Goal: Task Accomplishment & Management: Complete application form

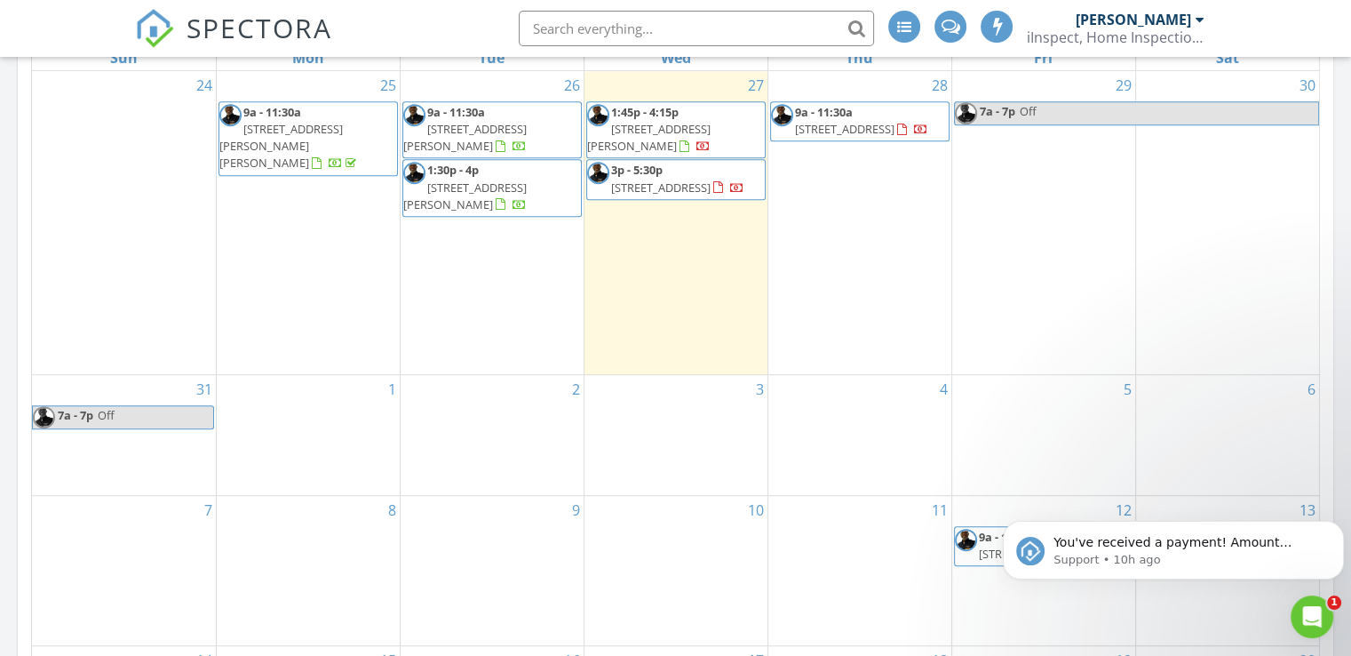
scroll to position [307, 0]
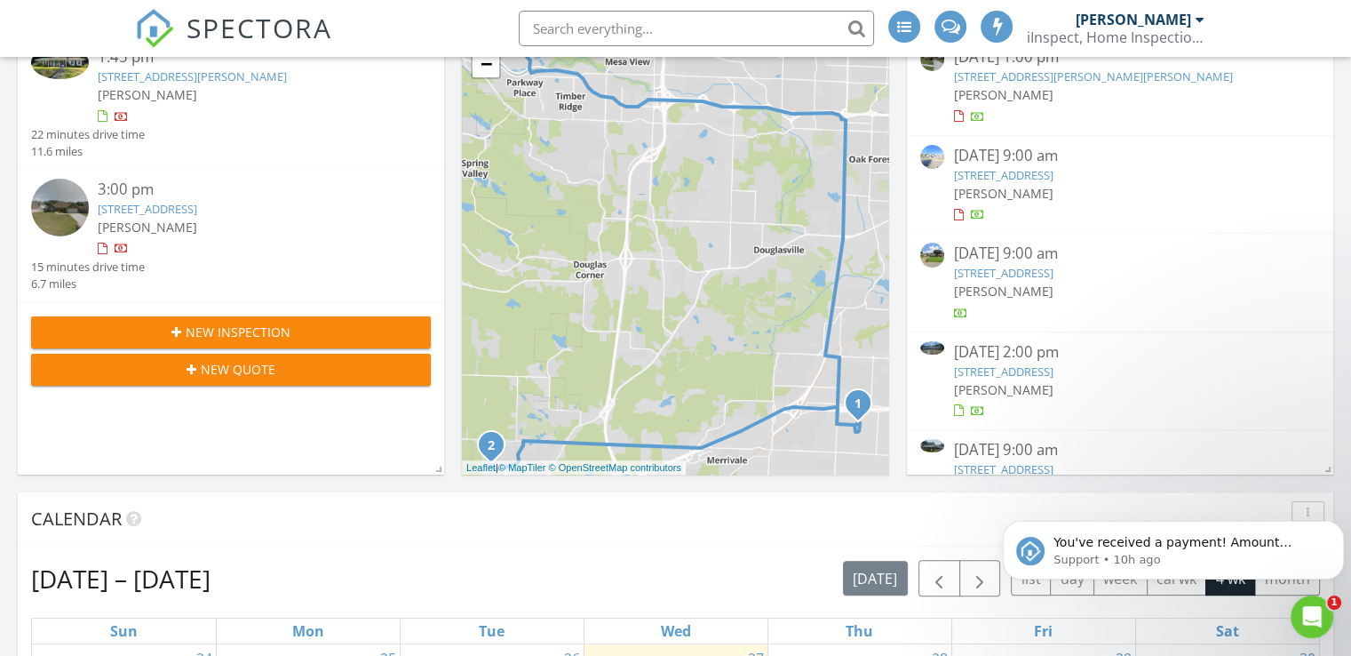
click at [302, 330] on div "New Inspection" at bounding box center [230, 331] width 371 height 19
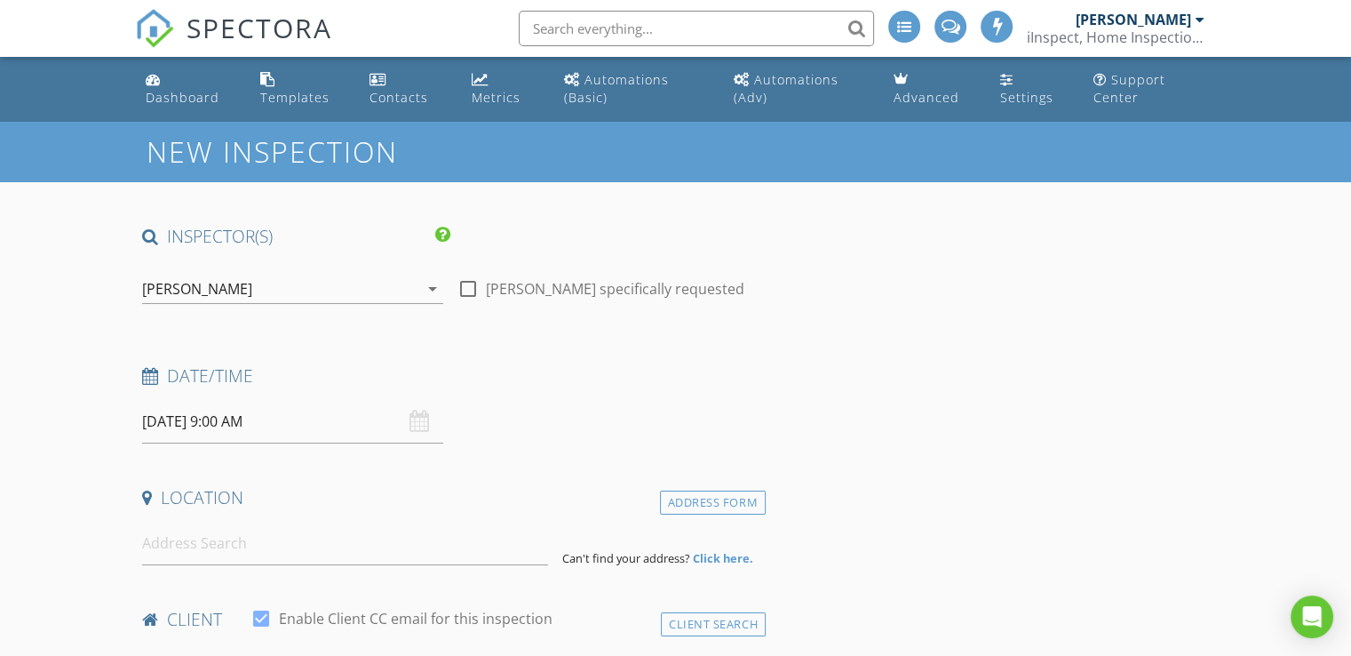
click at [227, 427] on input "08/28/2025 9:00 AM" at bounding box center [292, 422] width 301 height 44
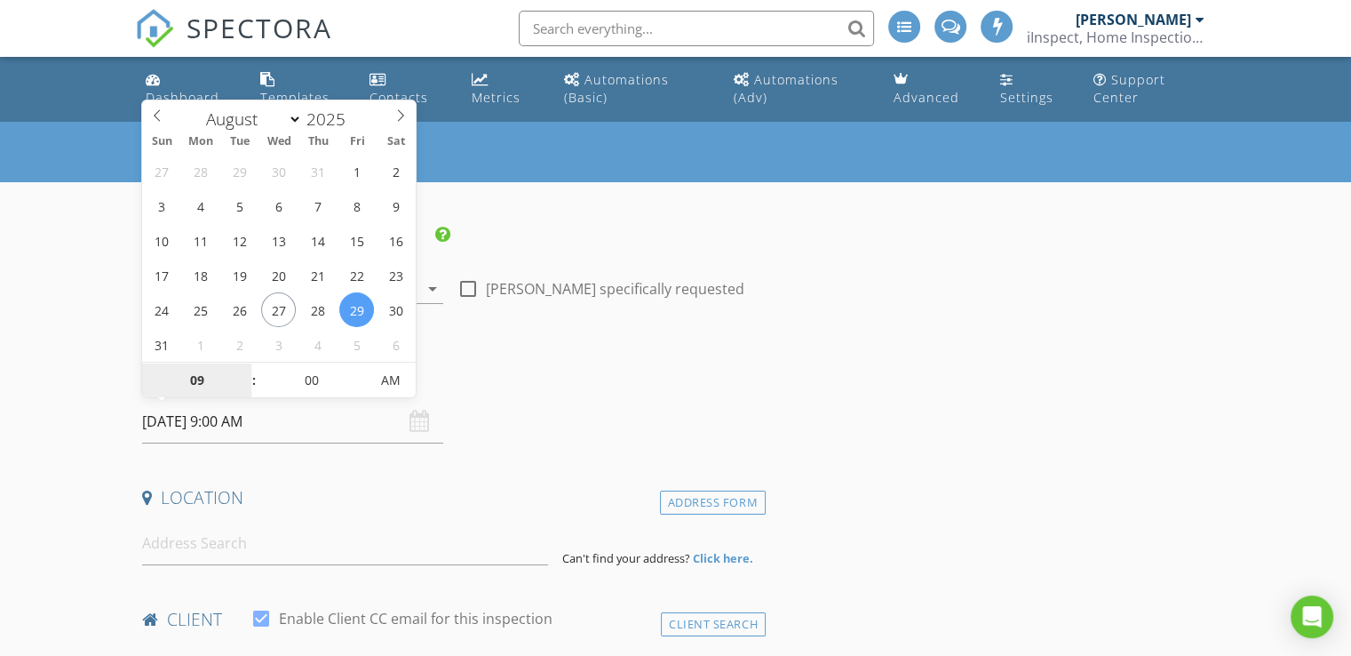
type input "[DATE] 9:00 AM"
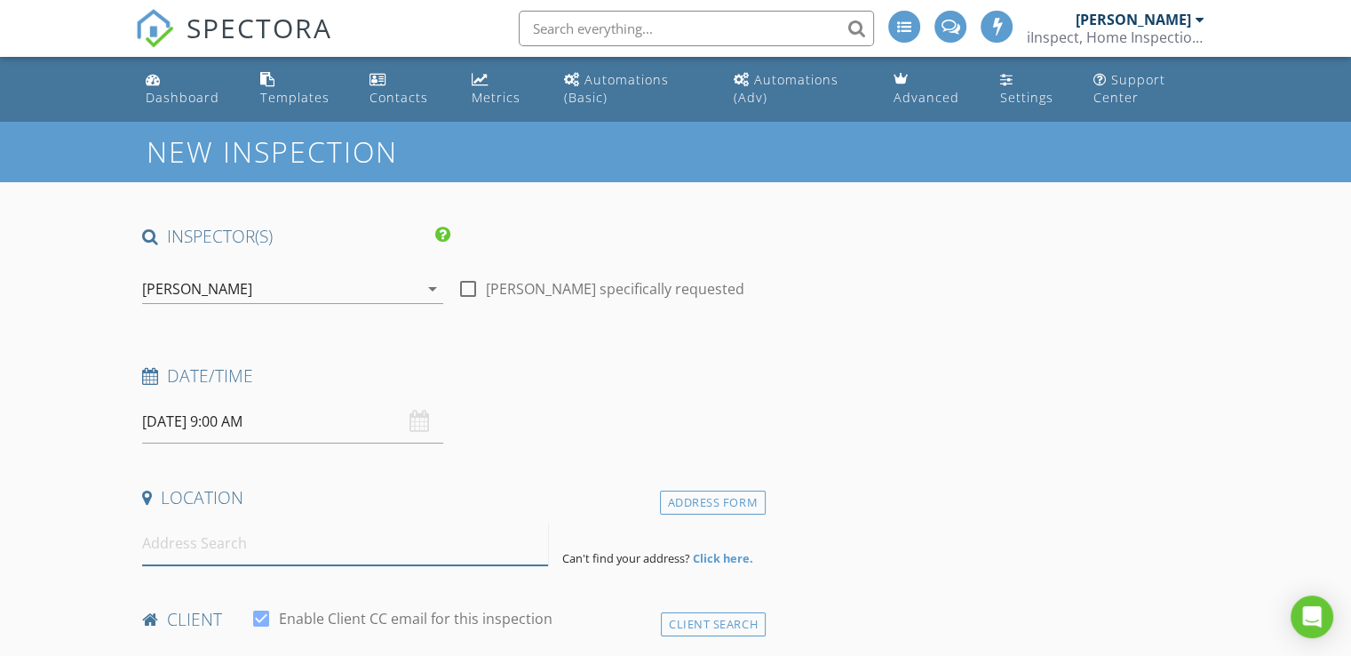
click at [205, 547] on input at bounding box center [345, 543] width 406 height 44
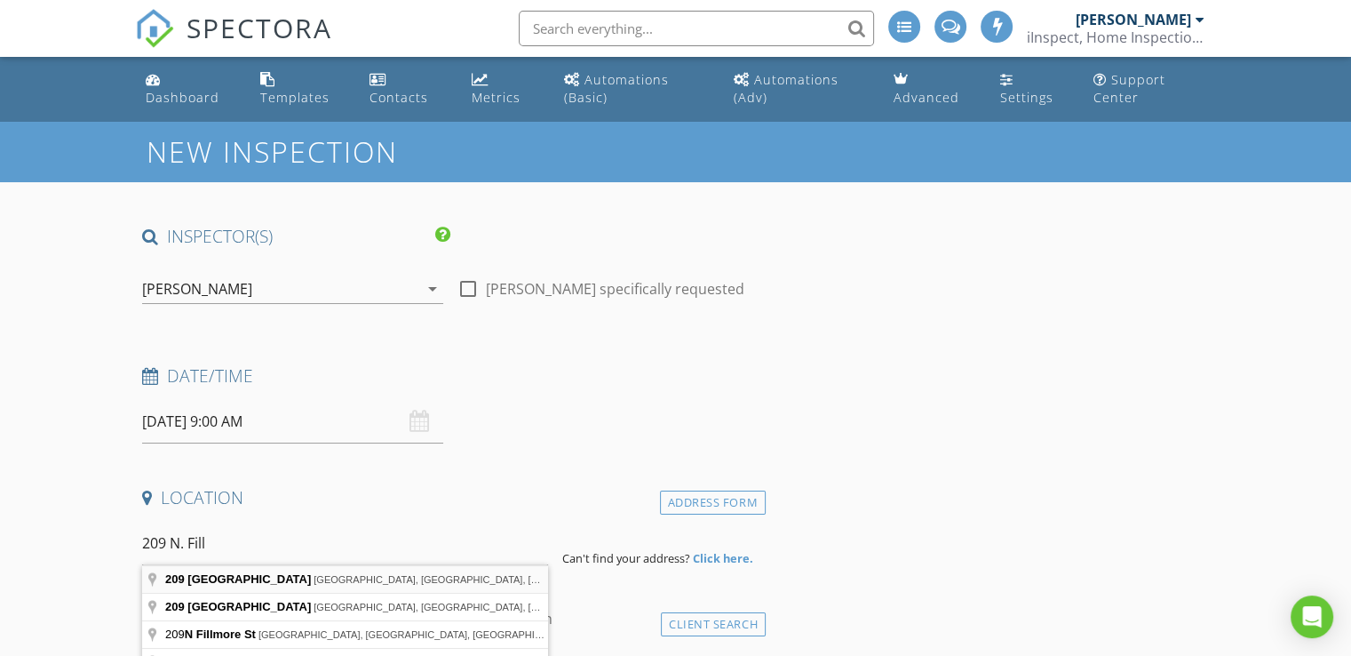
type input "209 North Fillmore Street, Little Rock, AR, USA"
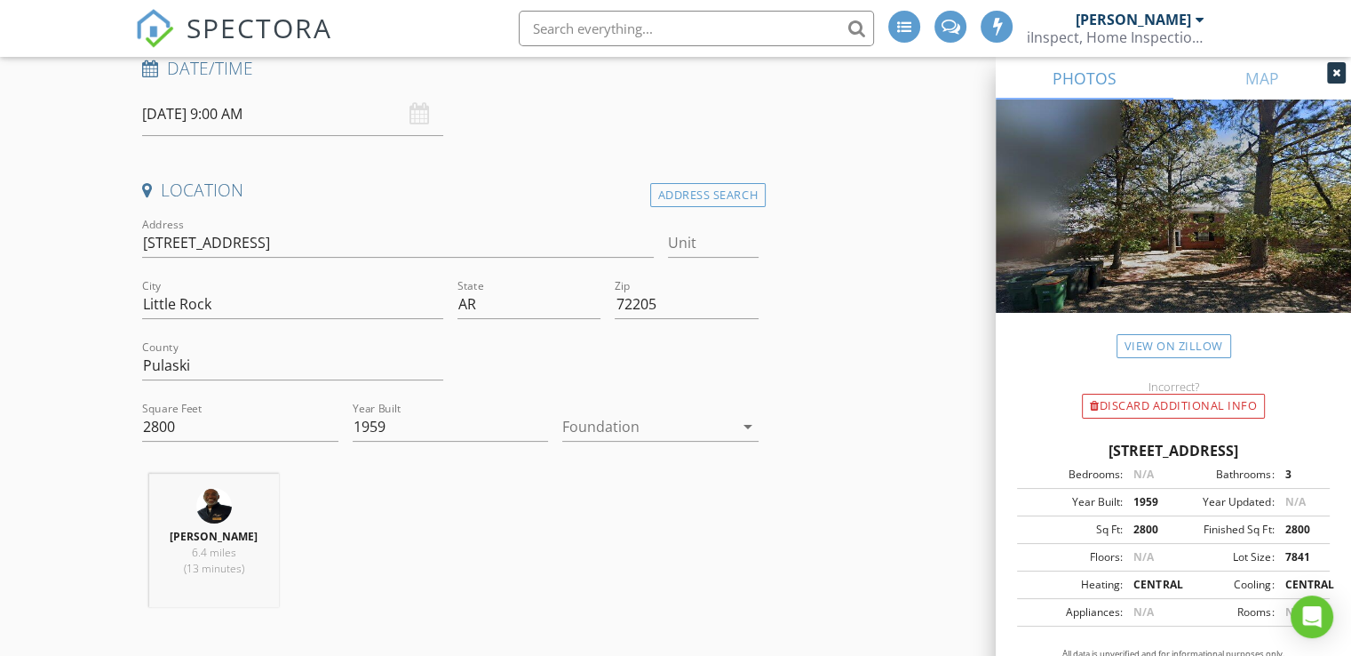
scroll to position [355, 0]
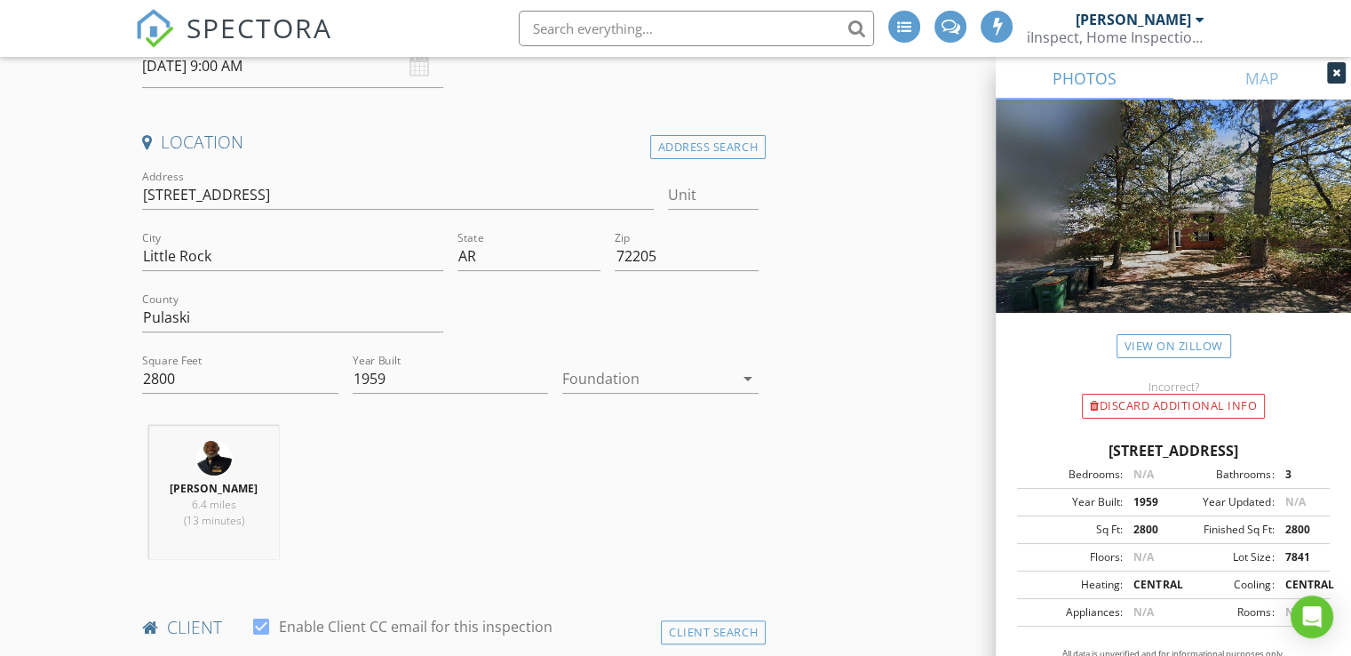
click at [745, 373] on icon "arrow_drop_down" at bounding box center [747, 378] width 21 height 21
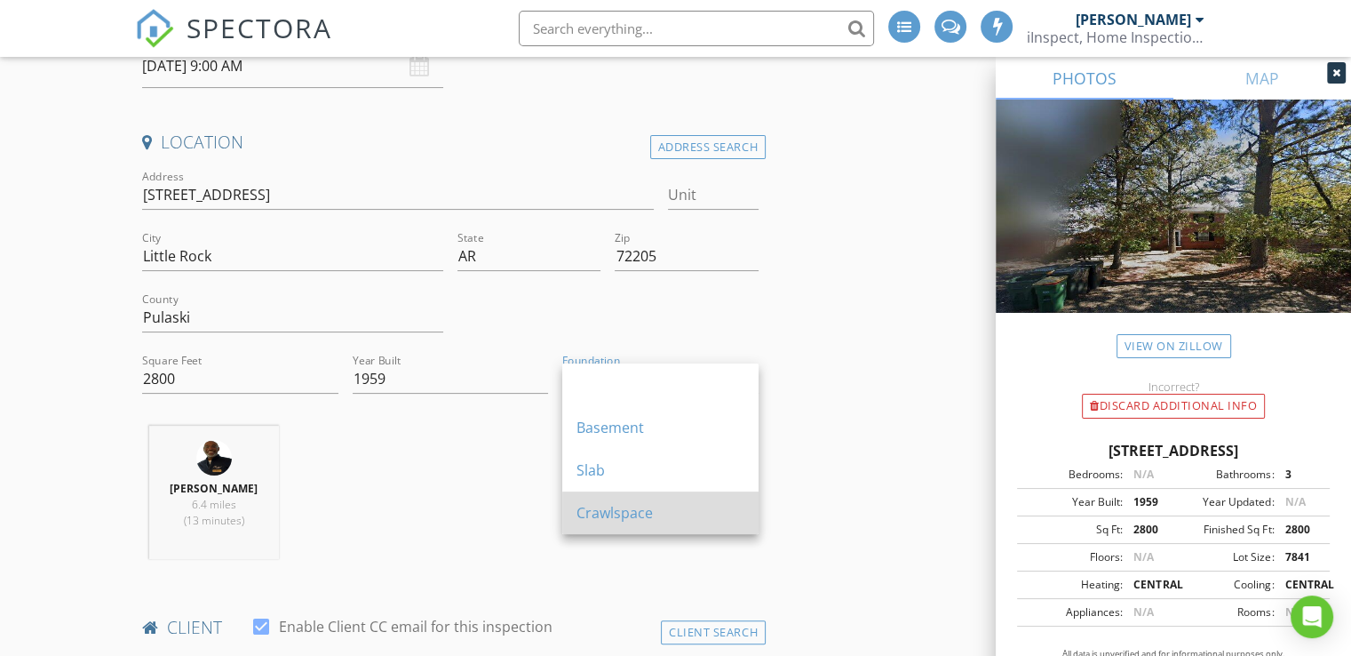
click at [637, 514] on div "Crawlspace" at bounding box center [661, 512] width 168 height 21
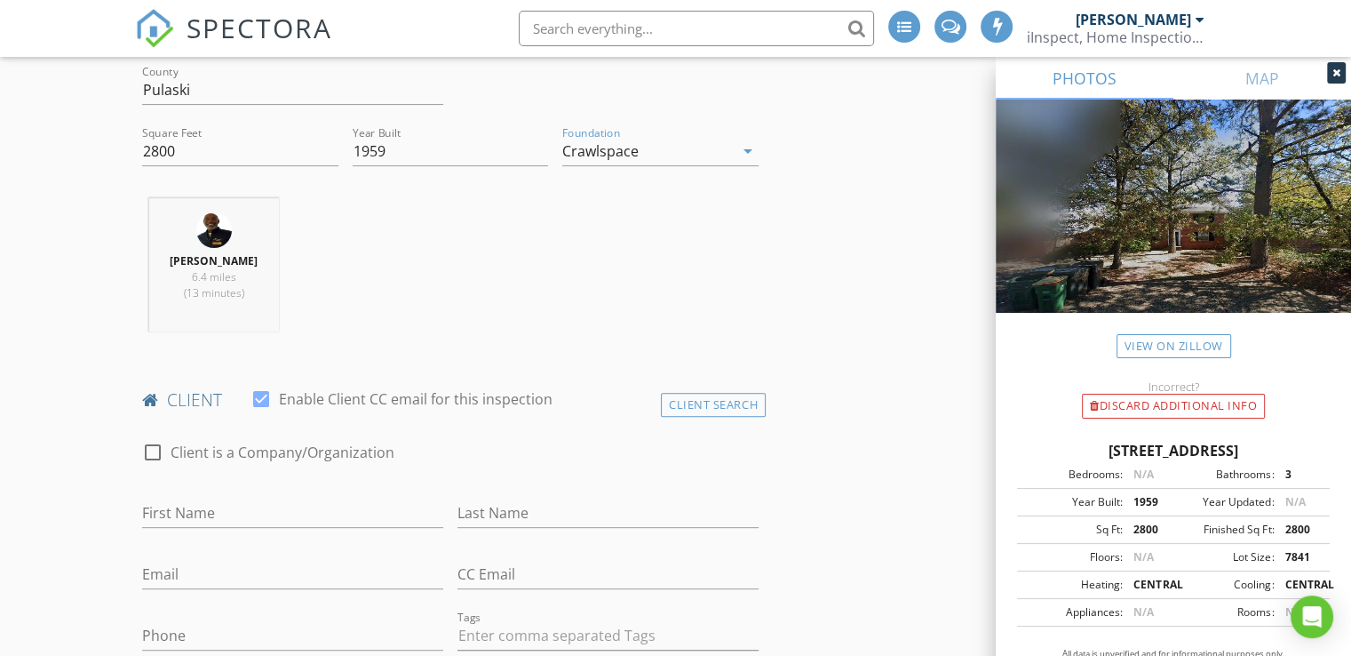
scroll to position [630, 0]
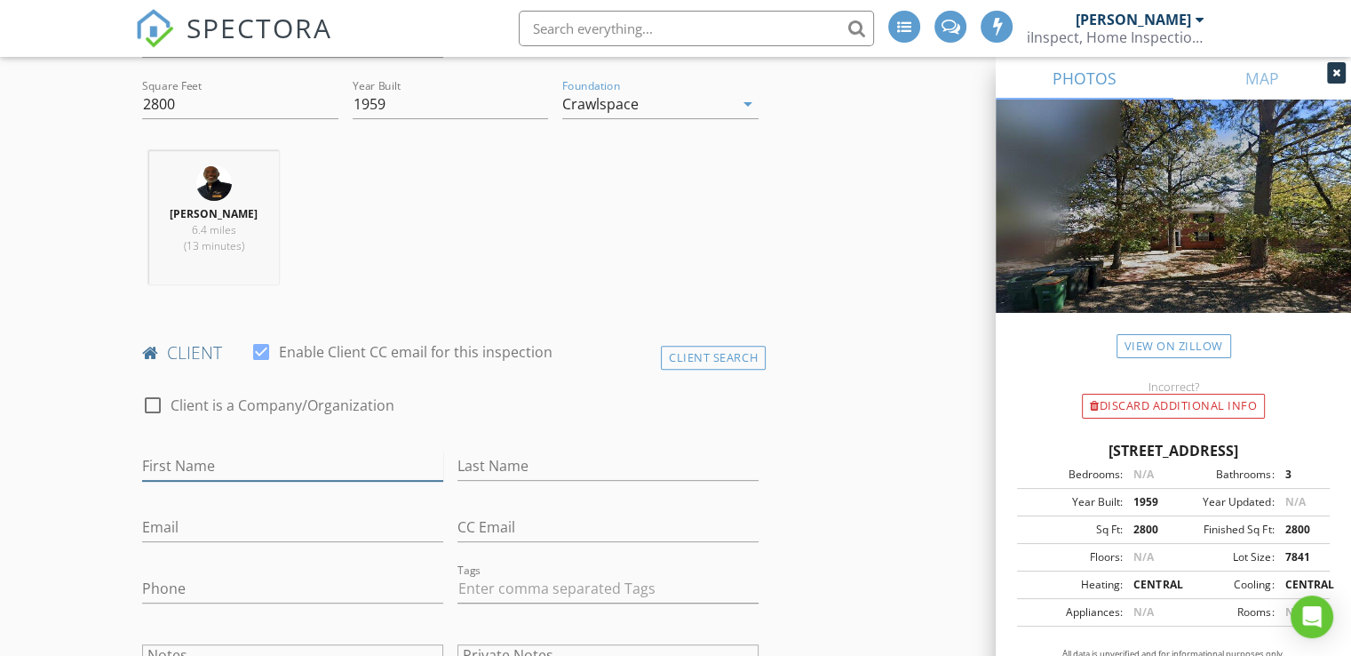
click at [227, 462] on input "First Name" at bounding box center [292, 465] width 301 height 29
type input "[PERSON_NAME]"
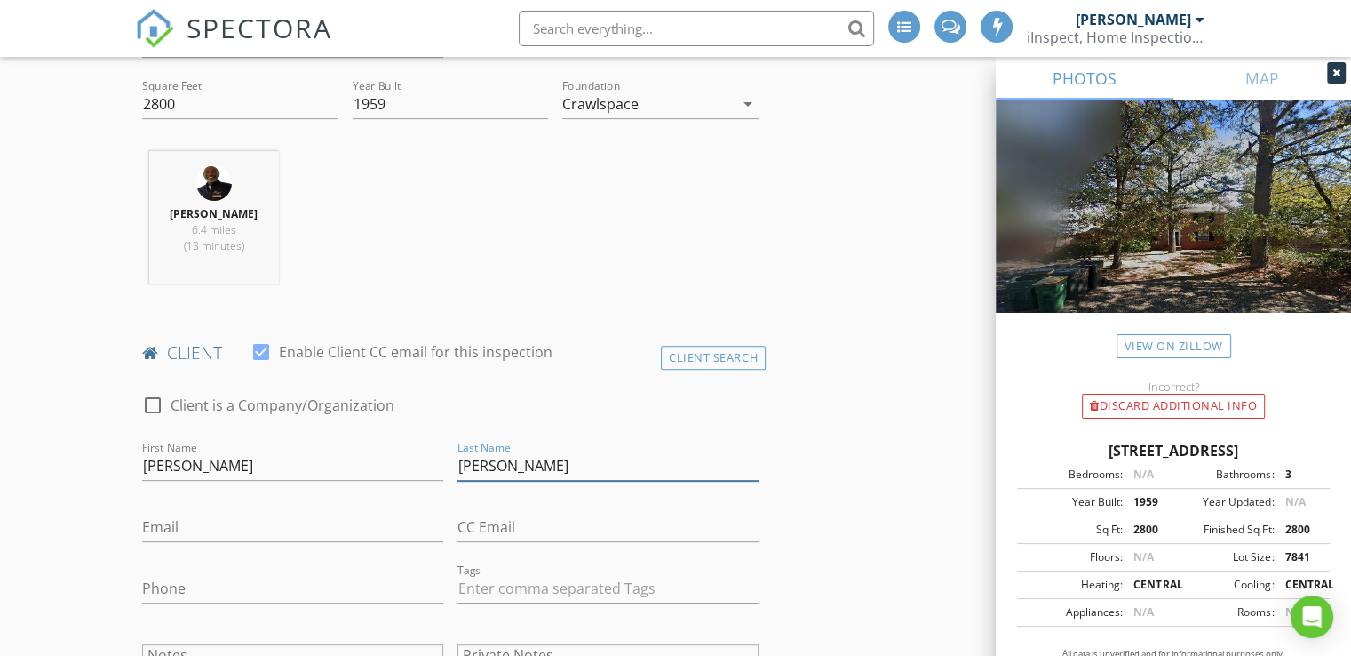
type input "[PERSON_NAME]"
click at [224, 513] on input "Email" at bounding box center [292, 527] width 301 height 29
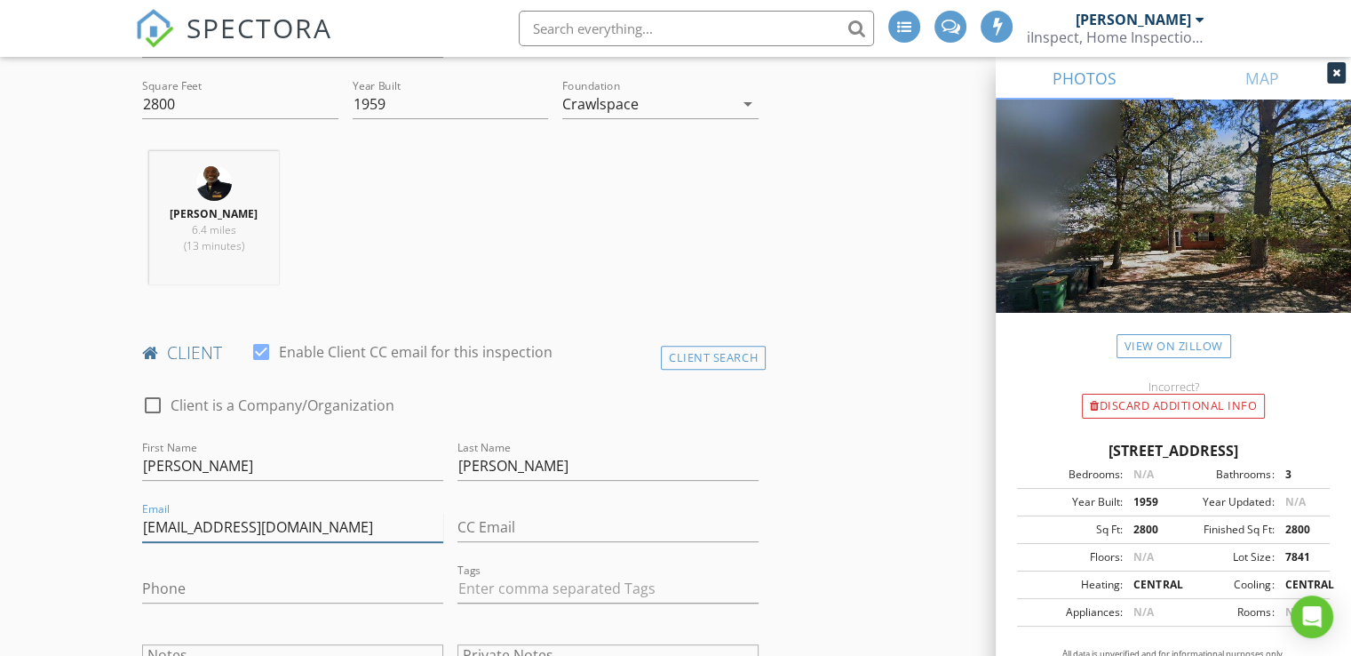
type input "[EMAIL_ADDRESS][DOMAIN_NAME]"
click at [157, 588] on input "Phone" at bounding box center [292, 588] width 301 height 29
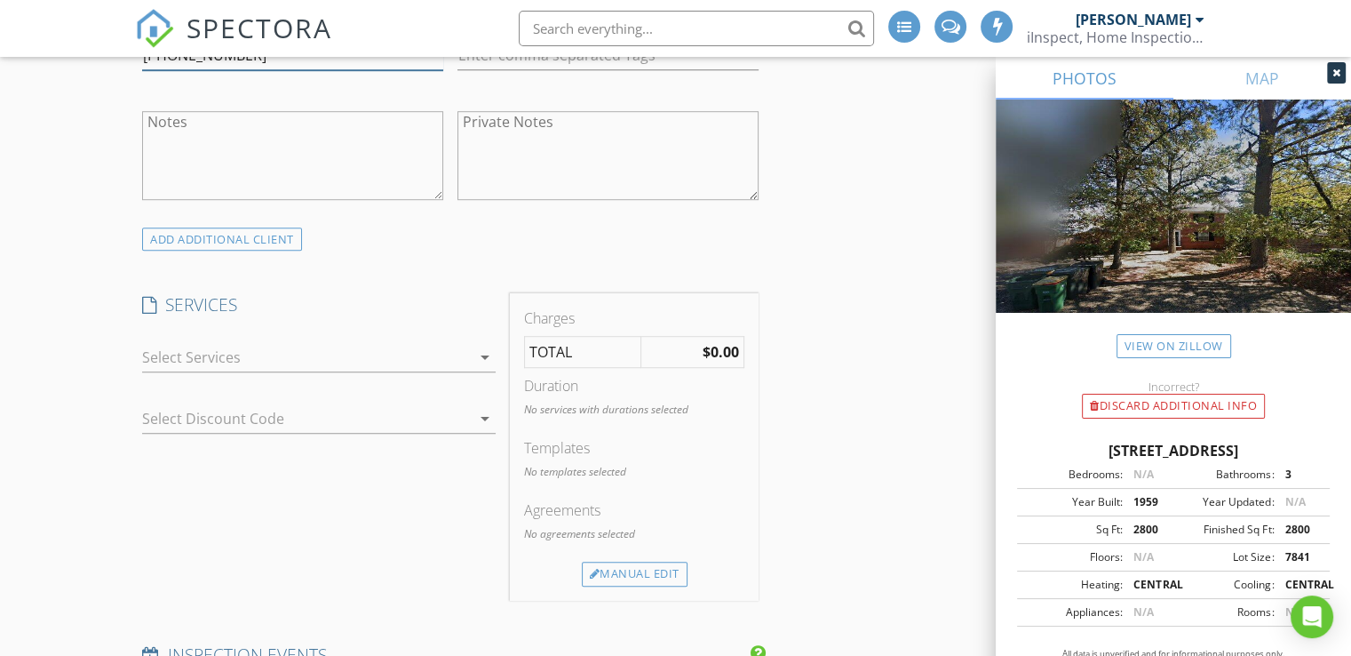
scroll to position [1198, 0]
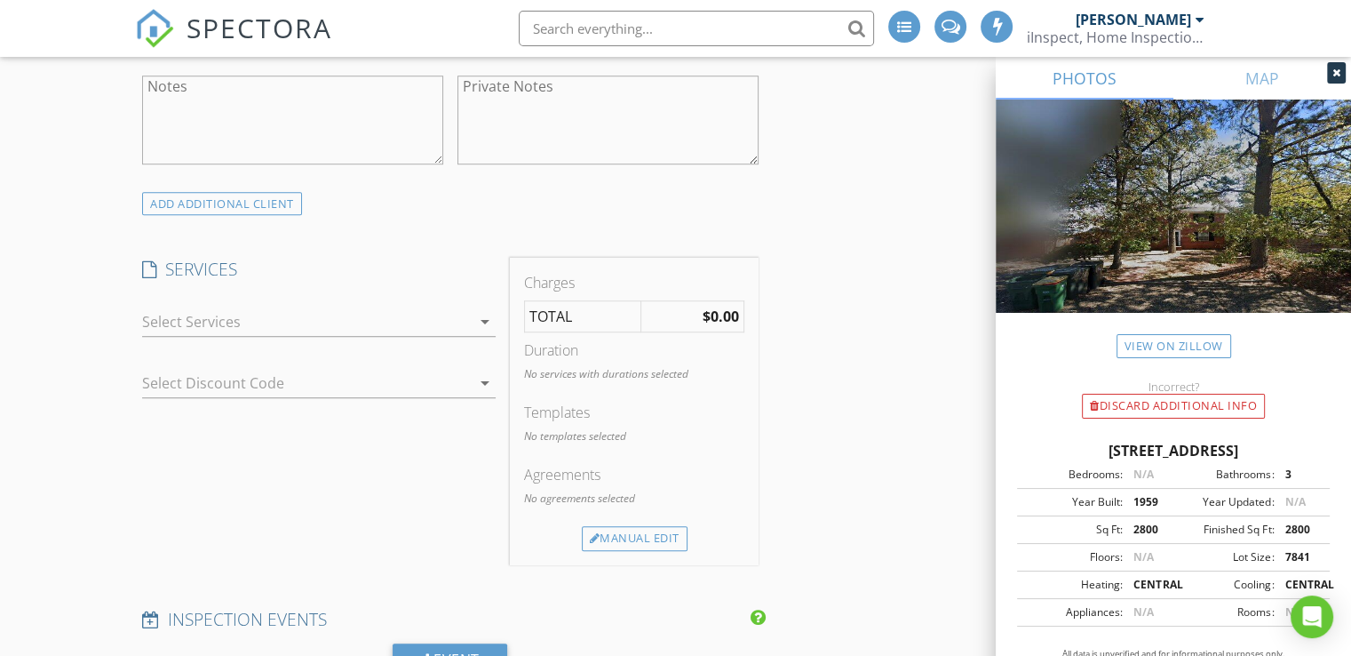
type input "[PHONE_NUMBER]"
click at [487, 320] on icon "arrow_drop_down" at bounding box center [484, 321] width 21 height 21
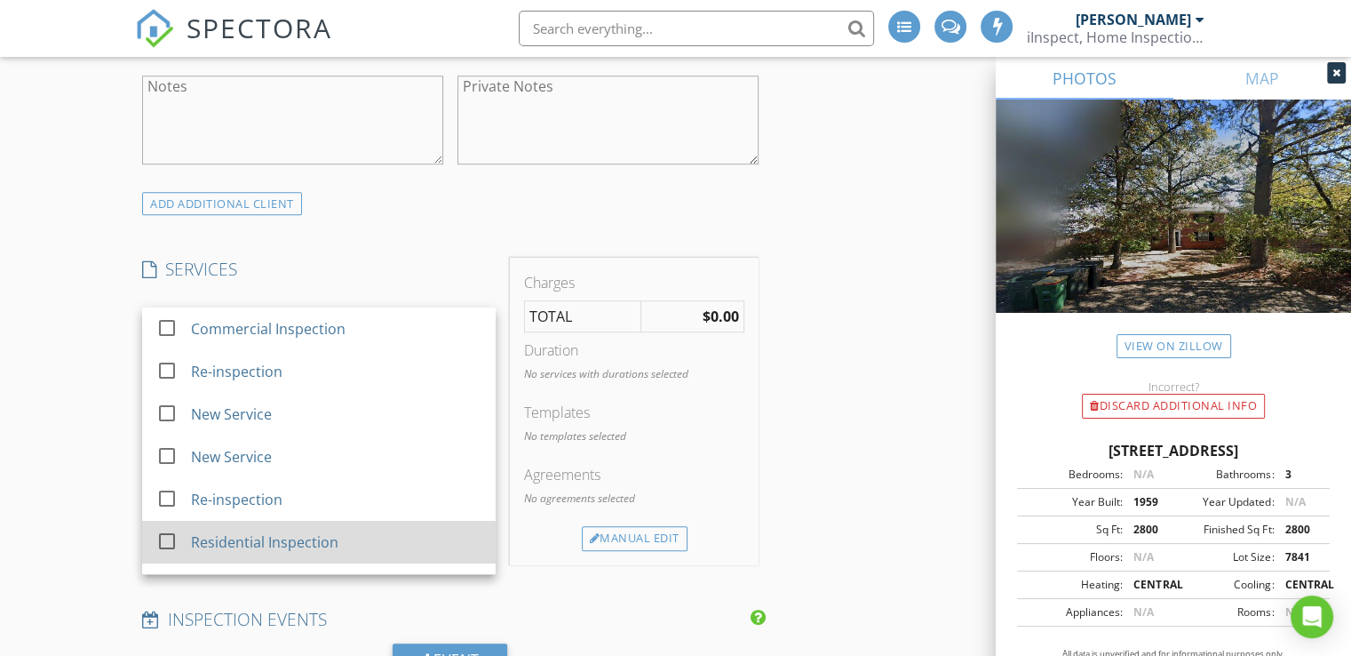
click at [298, 539] on div "Residential Inspection" at bounding box center [264, 541] width 147 height 21
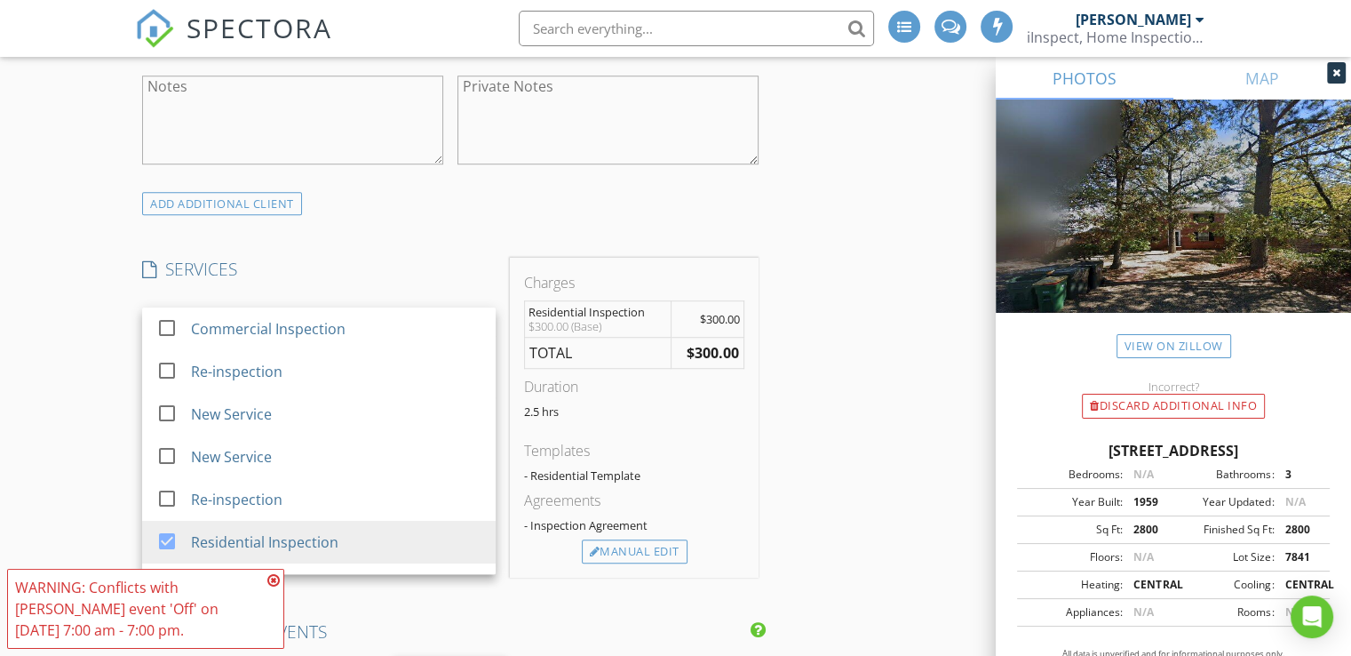
click at [497, 600] on div "INSPECTOR(S) check_box Christopher Perry PRIMARY check_box_outline_blank Boyce …" at bounding box center [450, 615] width 631 height 3178
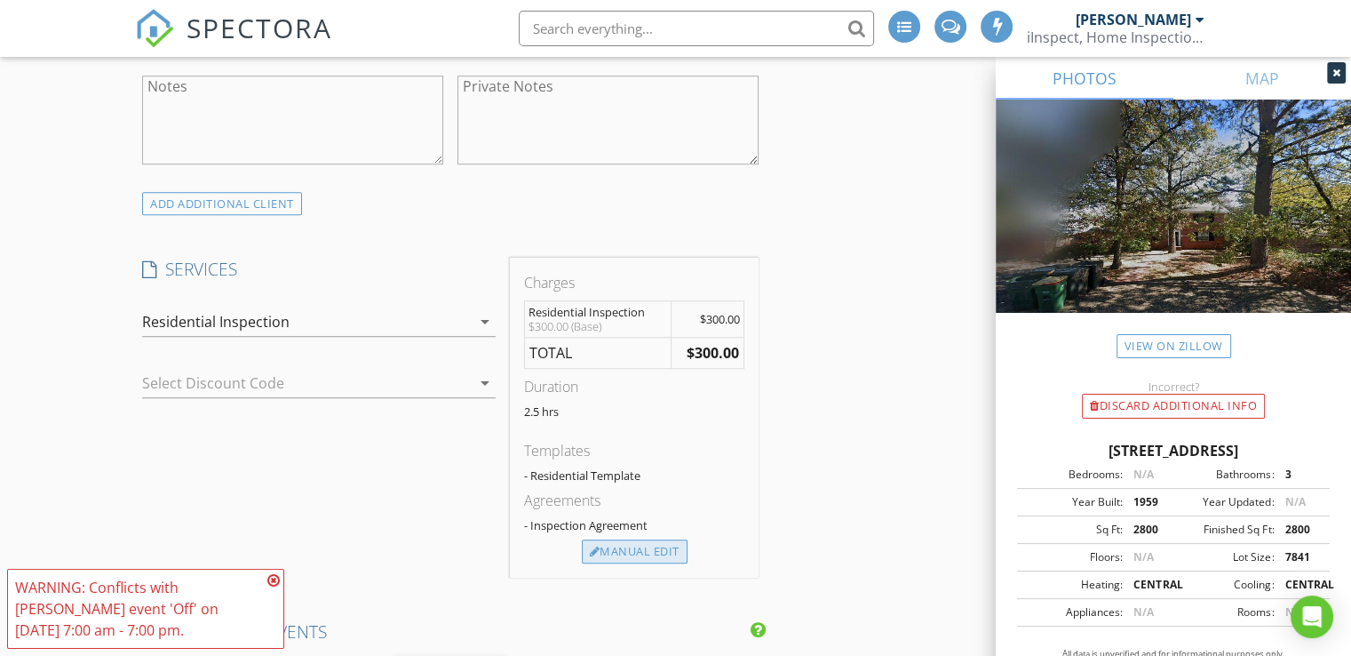
click at [609, 548] on div "Manual Edit" at bounding box center [635, 551] width 106 height 25
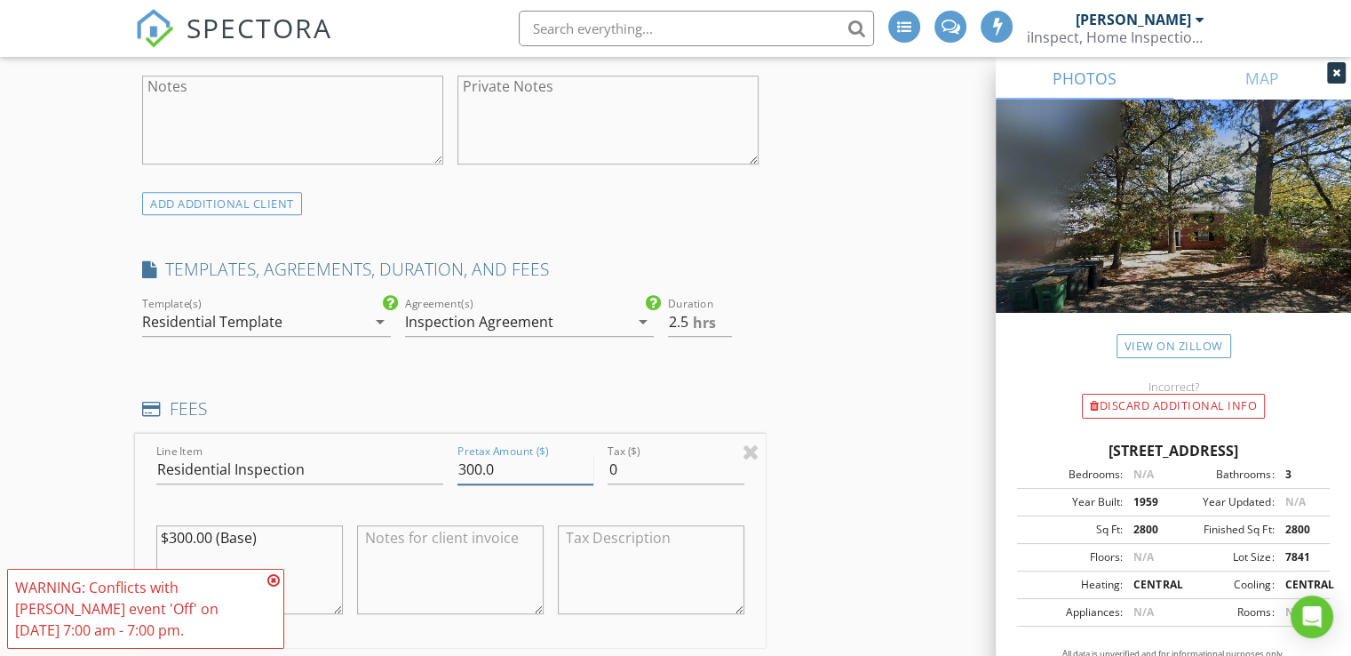
drag, startPoint x: 481, startPoint y: 466, endPoint x: 447, endPoint y: 466, distance: 33.8
click at [447, 466] on div "Line Item Residential Inspection Pretax Amount ($) 300.0 Tax ($) 0 $300.00 (Bas…" at bounding box center [450, 541] width 631 height 214
type input "730.0"
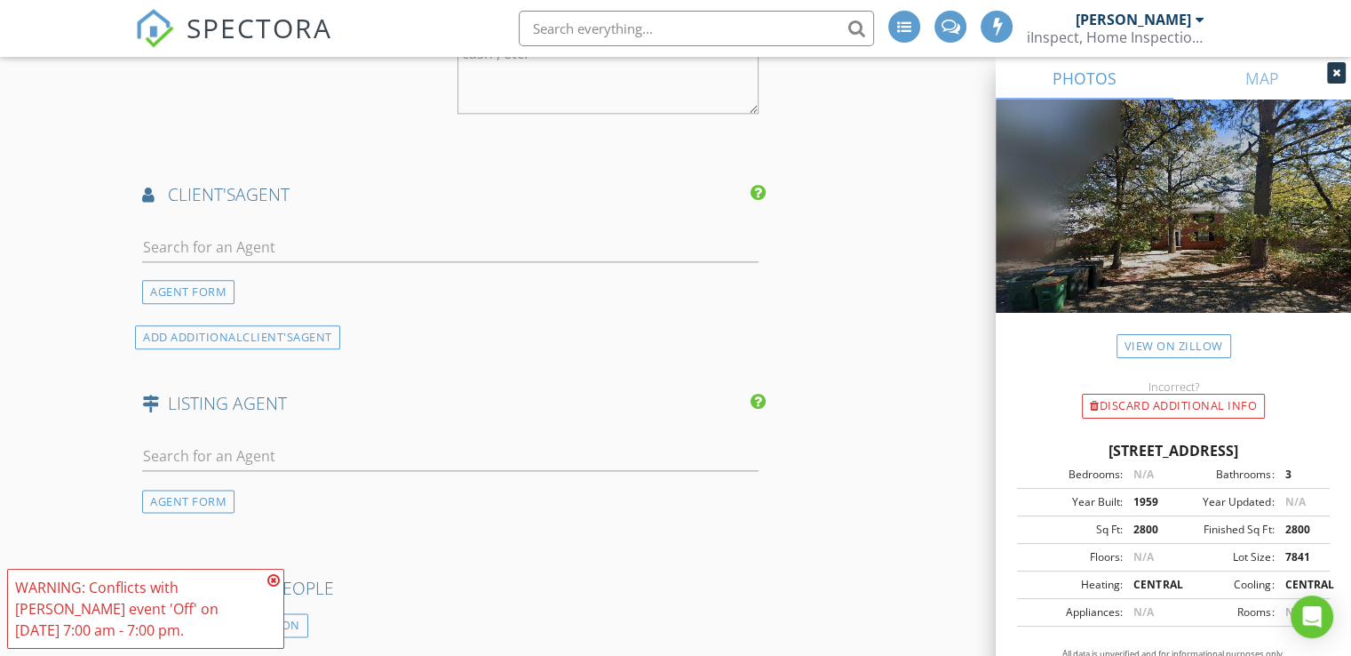
scroll to position [2182, 0]
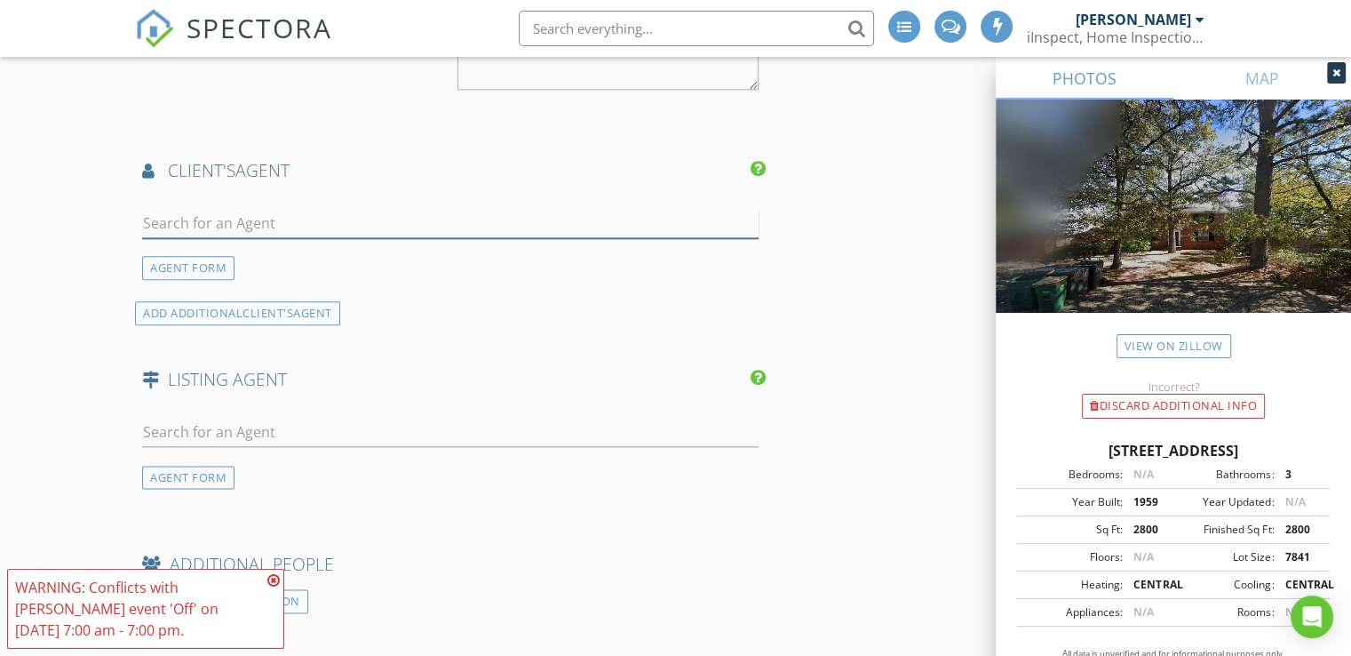
click at [183, 216] on input "text" at bounding box center [450, 223] width 616 height 29
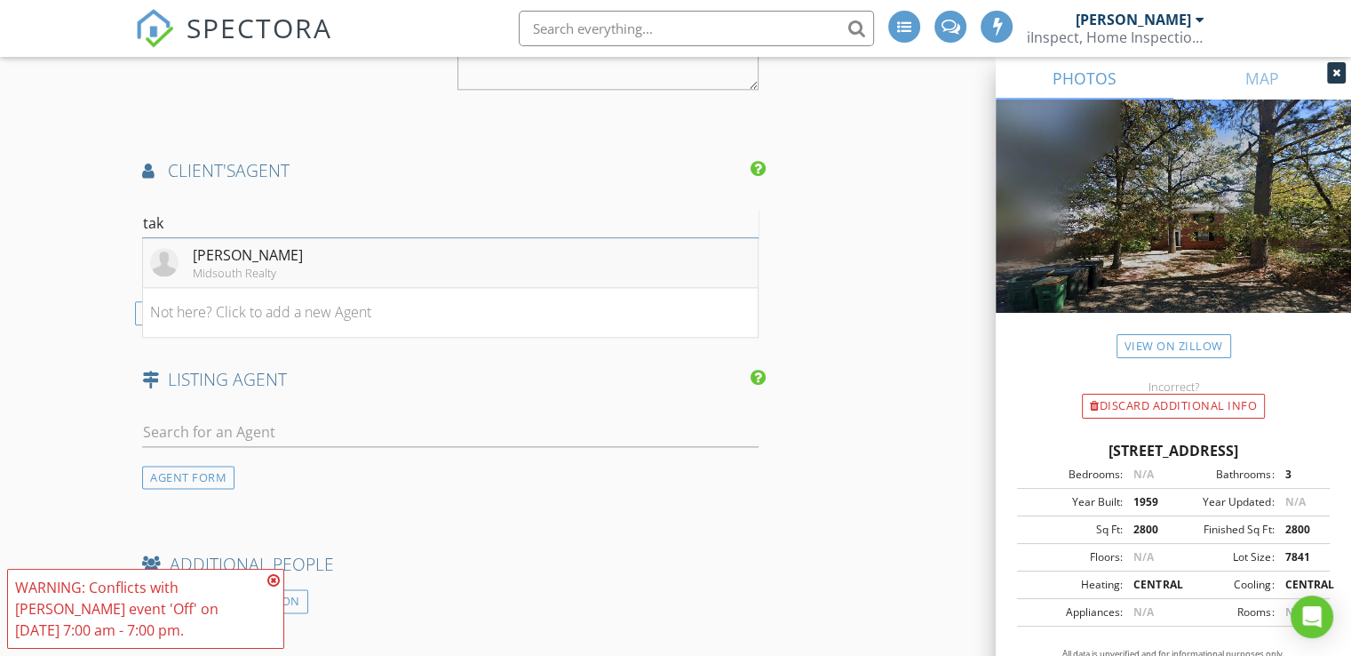
type input "tak"
click at [195, 252] on div "[PERSON_NAME]" at bounding box center [248, 254] width 110 height 21
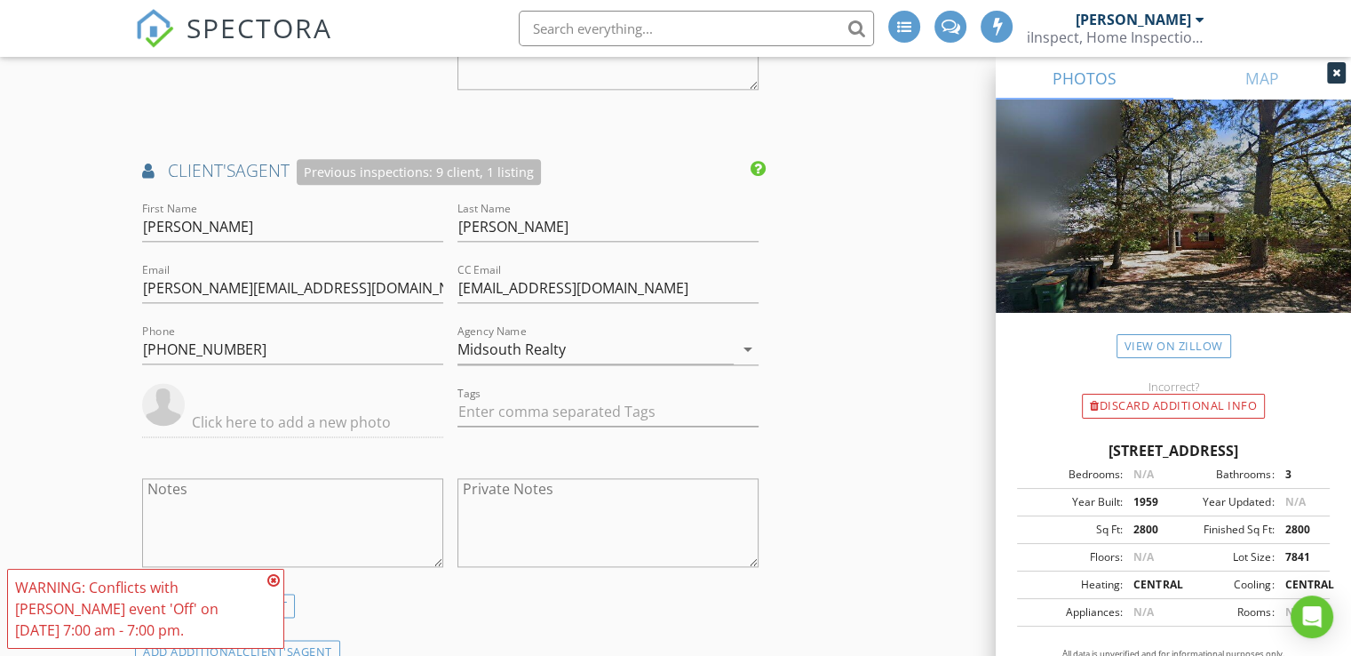
click at [271, 577] on icon at bounding box center [273, 580] width 12 height 14
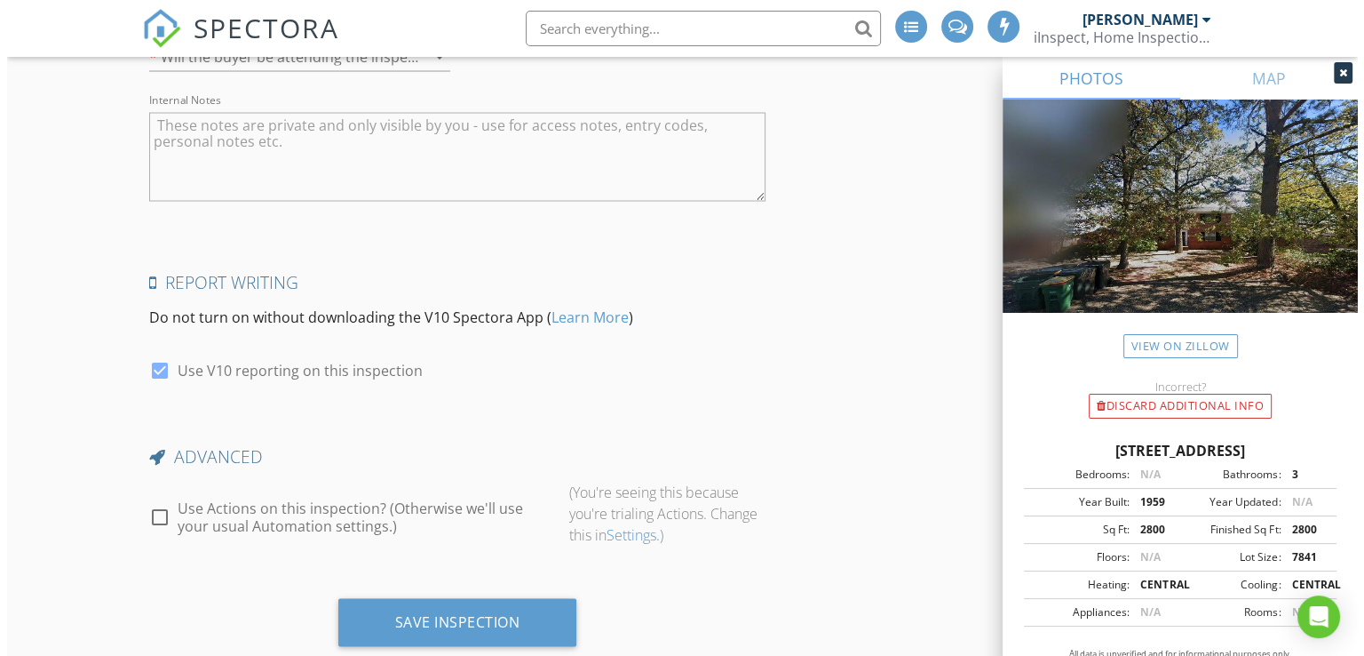
scroll to position [3404, 0]
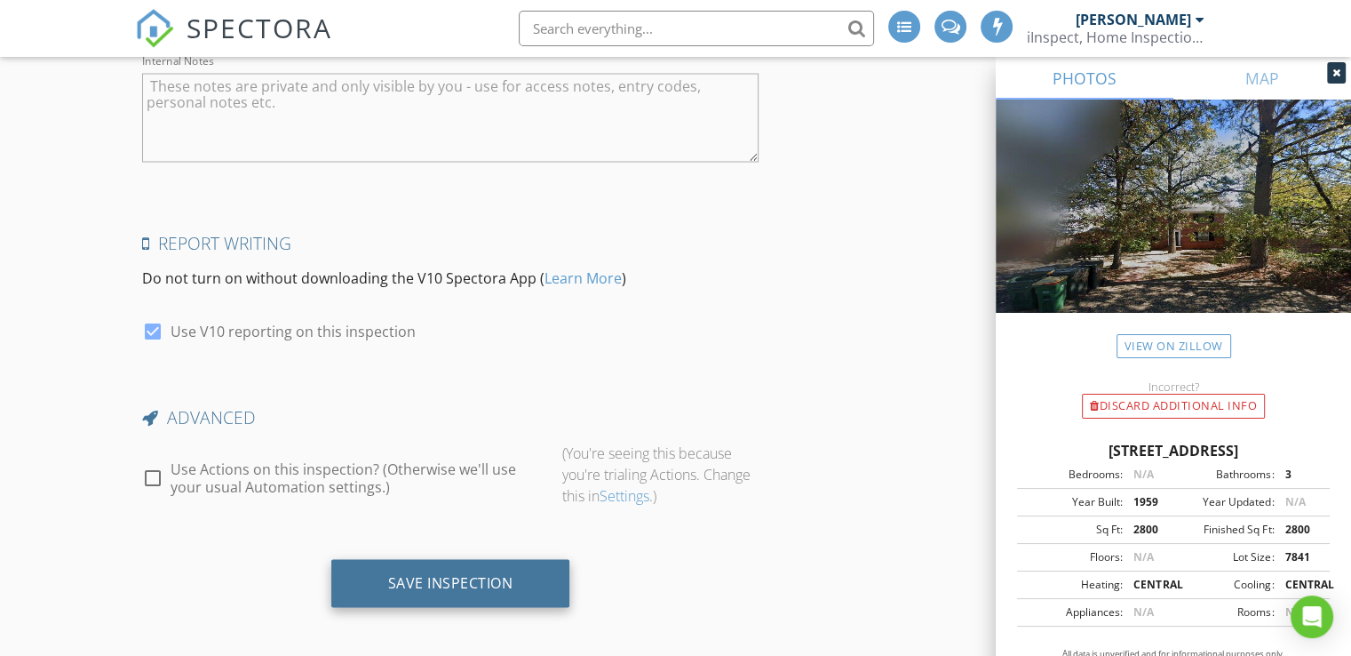
click at [413, 582] on div "Save Inspection" at bounding box center [450, 583] width 125 height 18
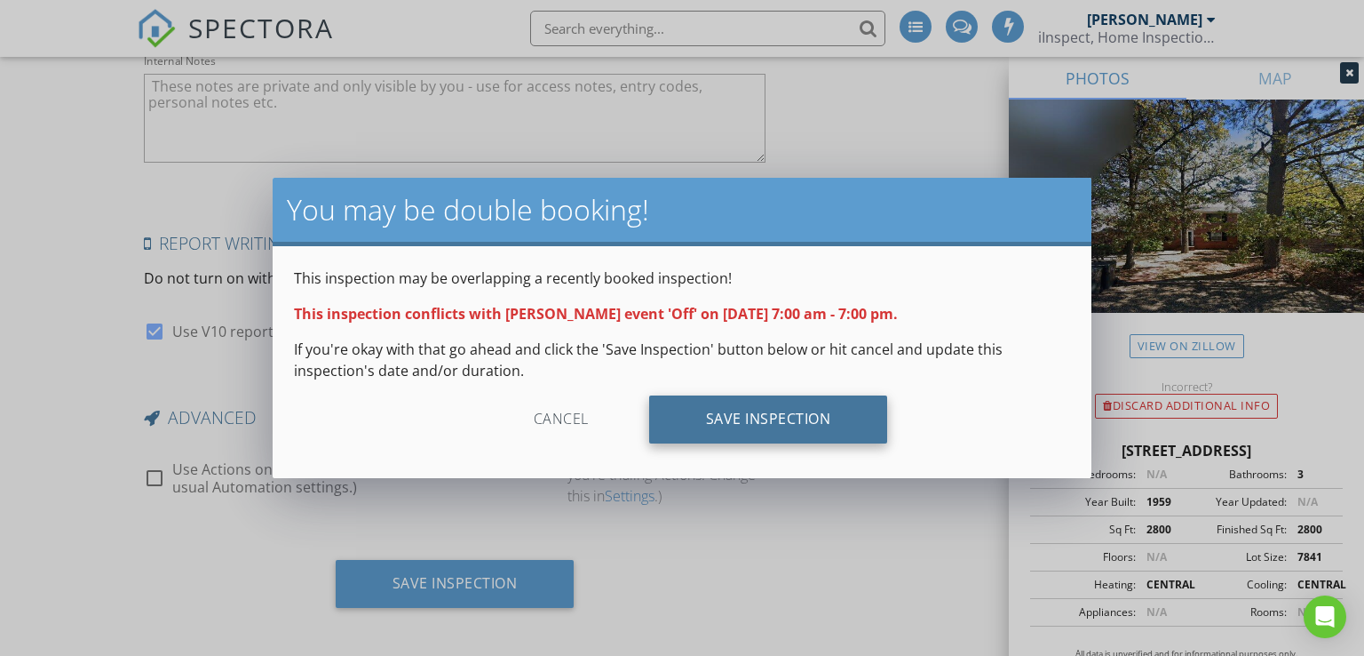
click at [739, 422] on div "Save Inspection" at bounding box center [768, 419] width 239 height 48
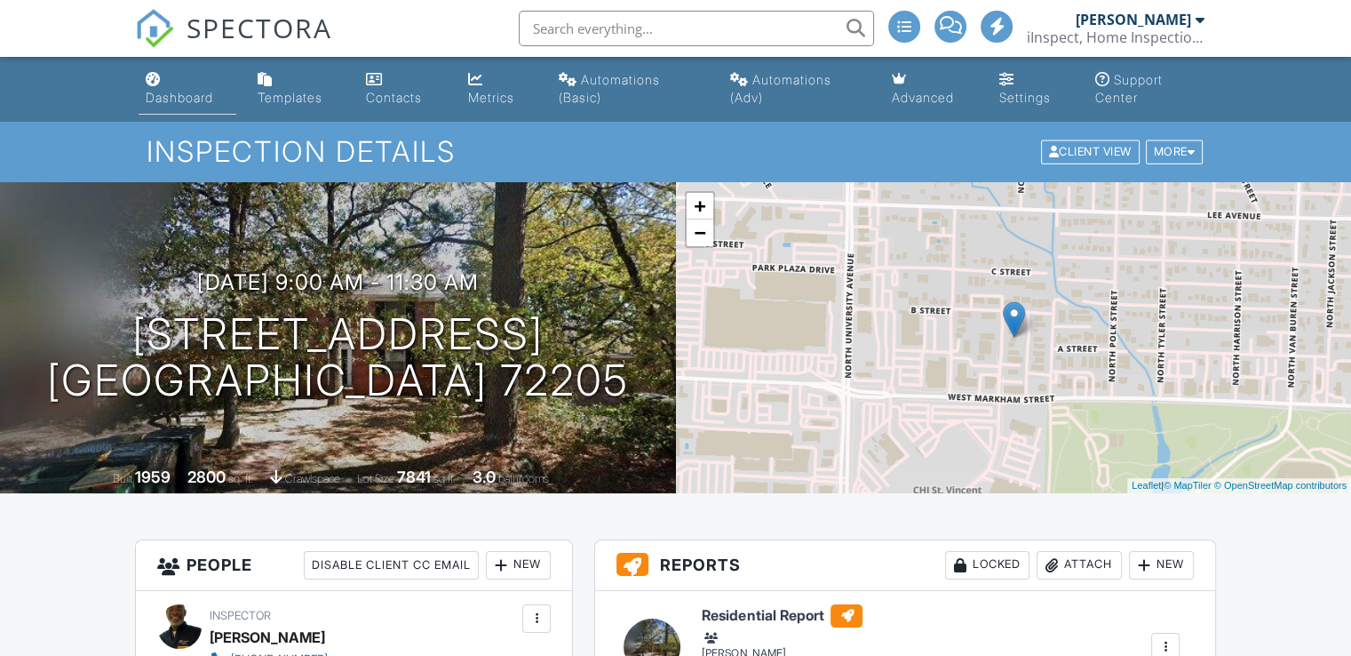
click at [188, 97] on div "Dashboard" at bounding box center [180, 97] width 68 height 15
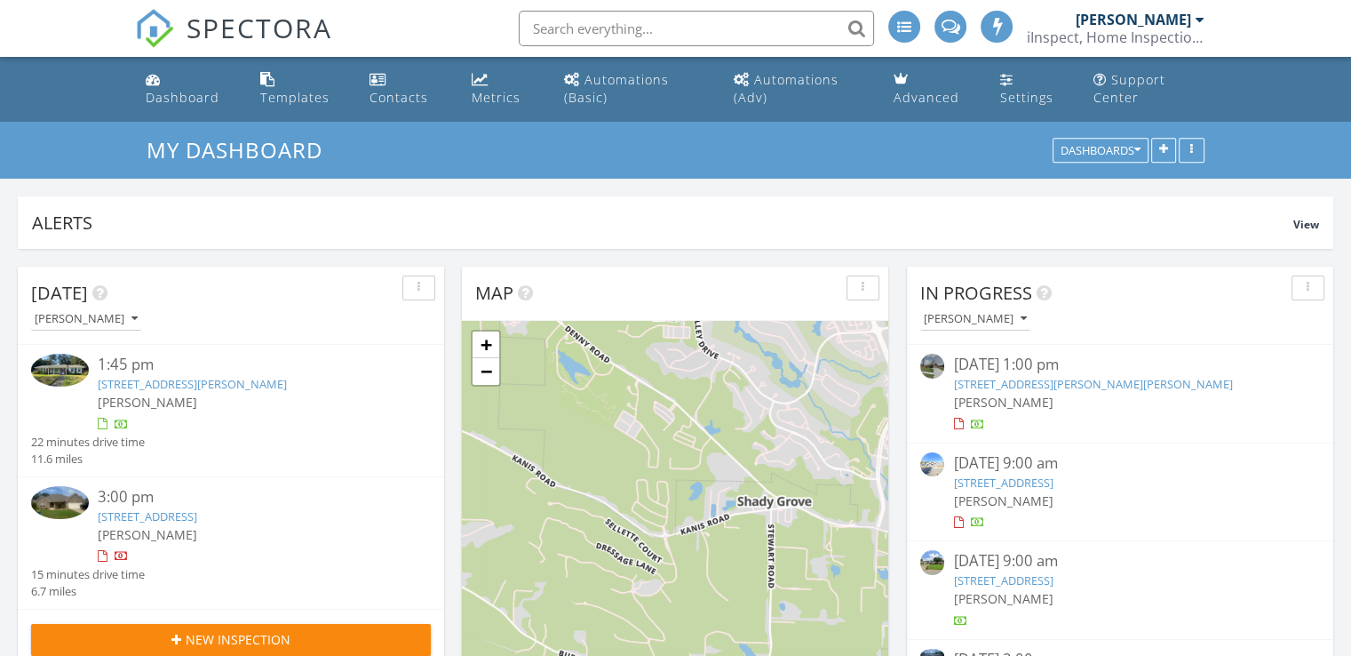
scroll to position [8, 9]
